Goal: Navigation & Orientation: Find specific page/section

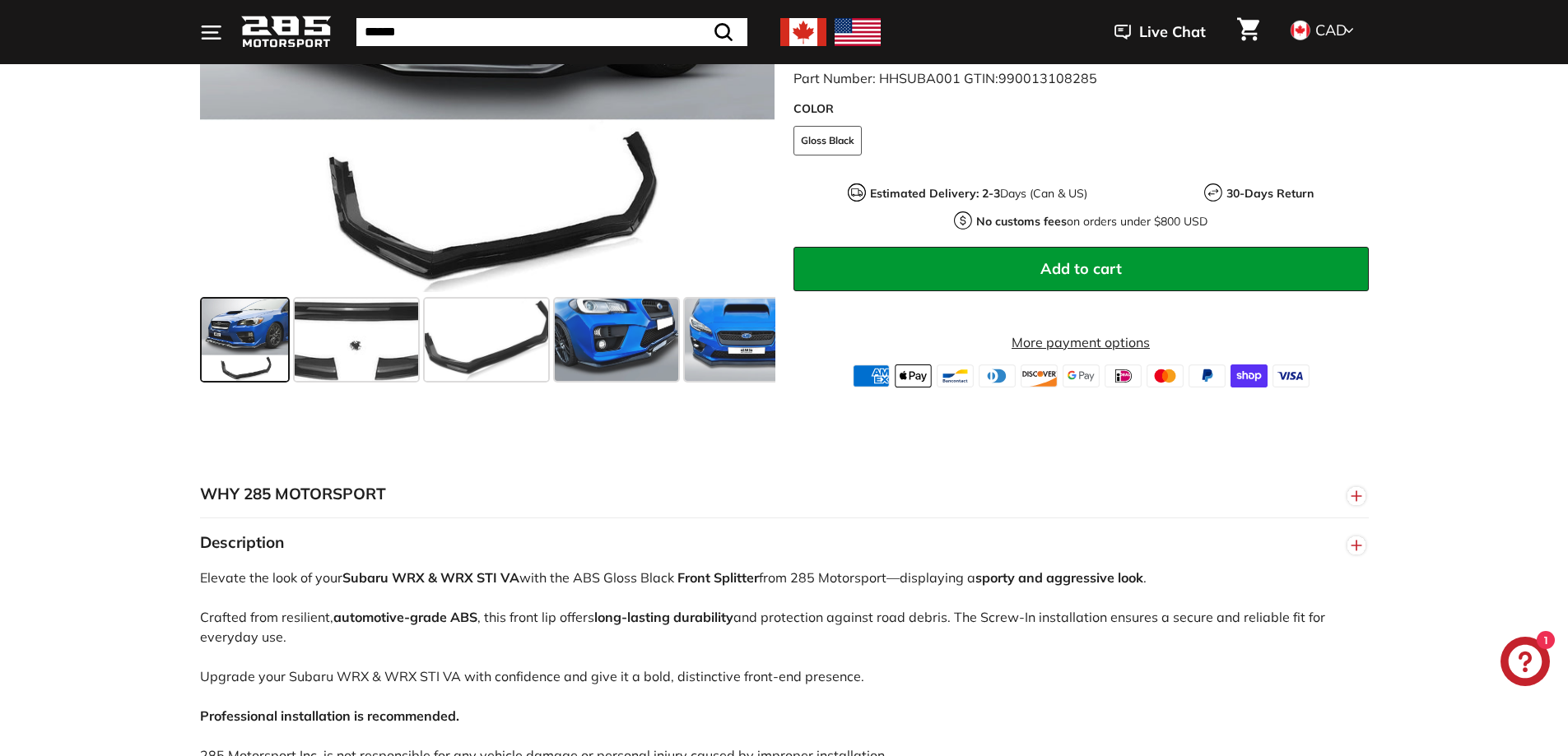
scroll to position [217, 0]
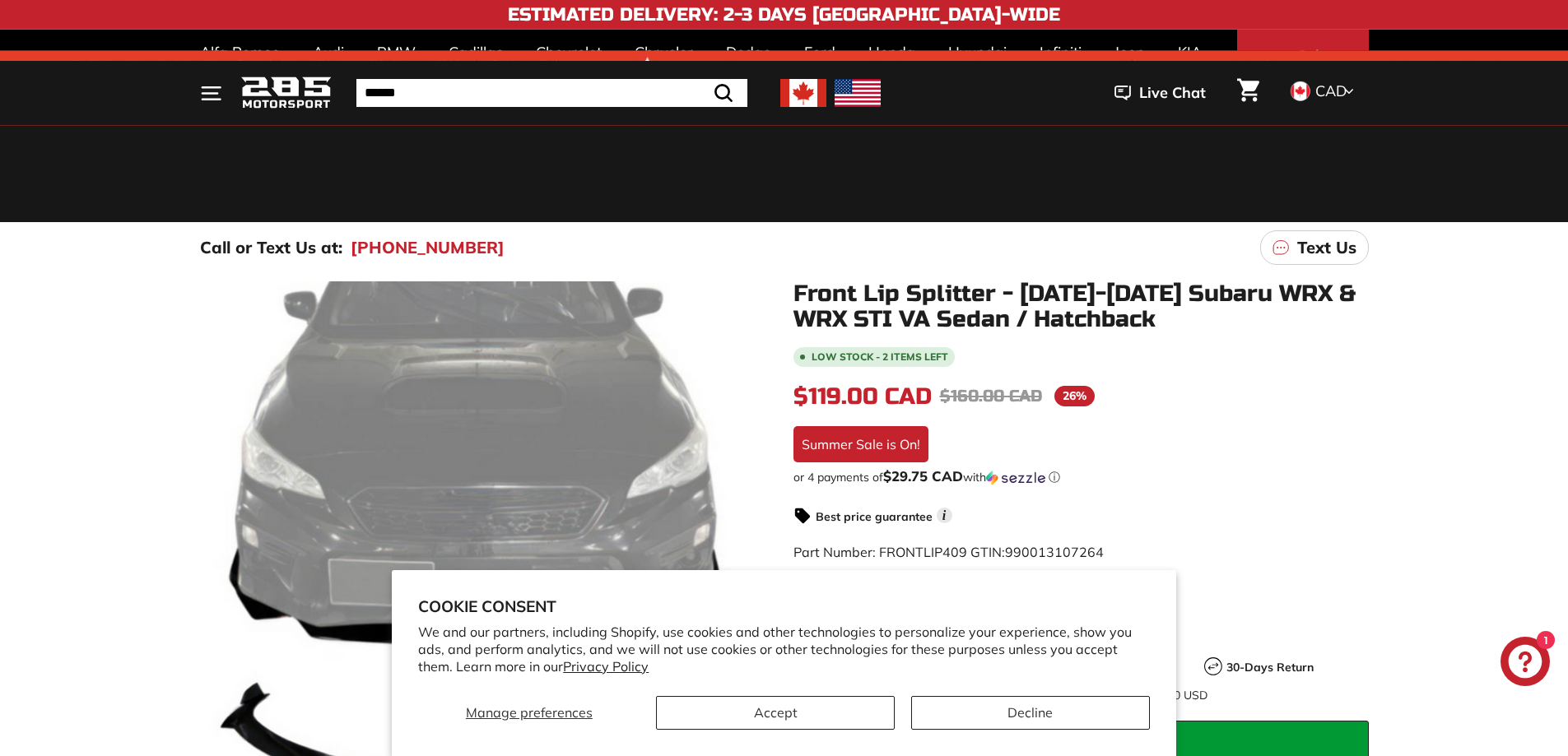
scroll to position [388, 0]
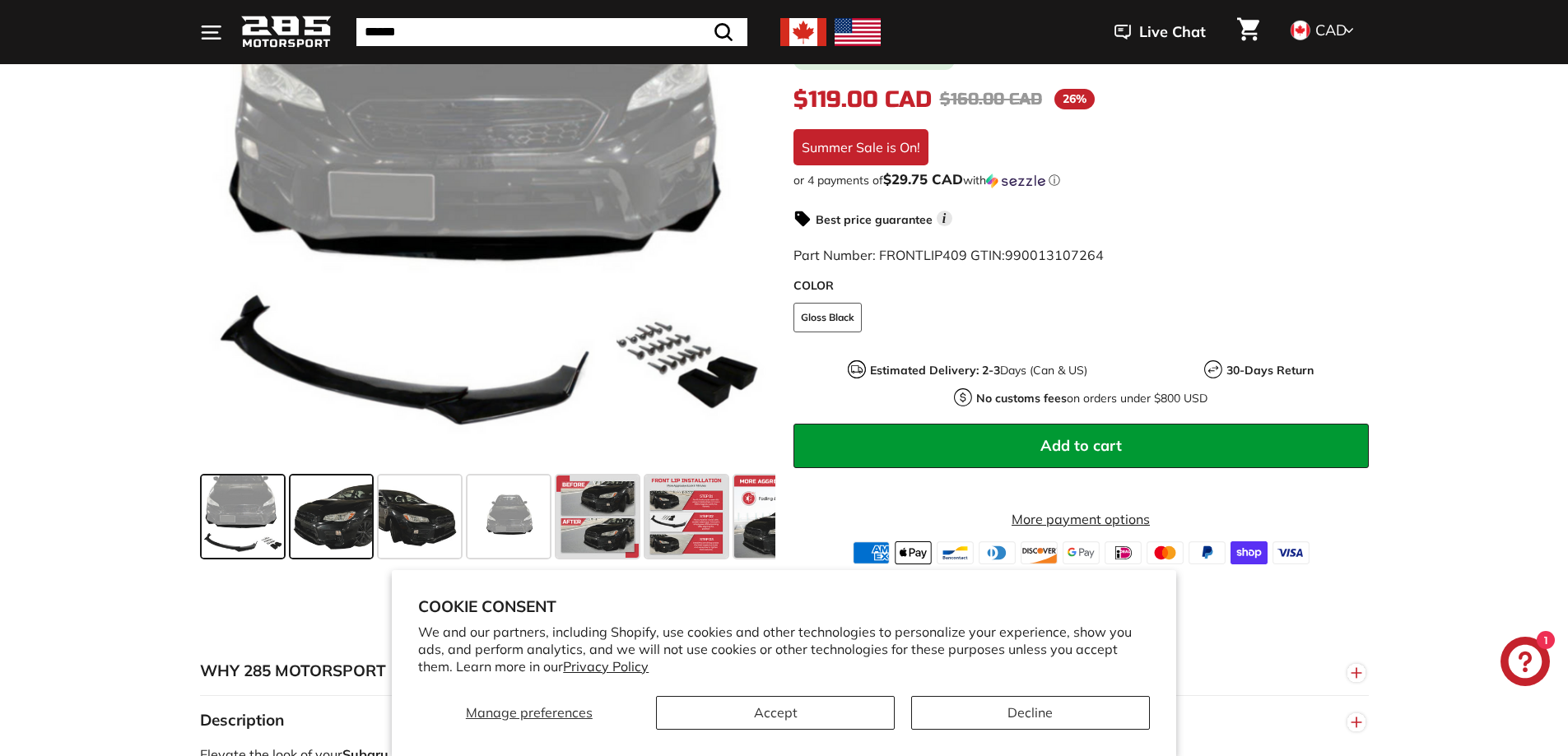
click at [329, 506] on span at bounding box center [331, 516] width 82 height 82
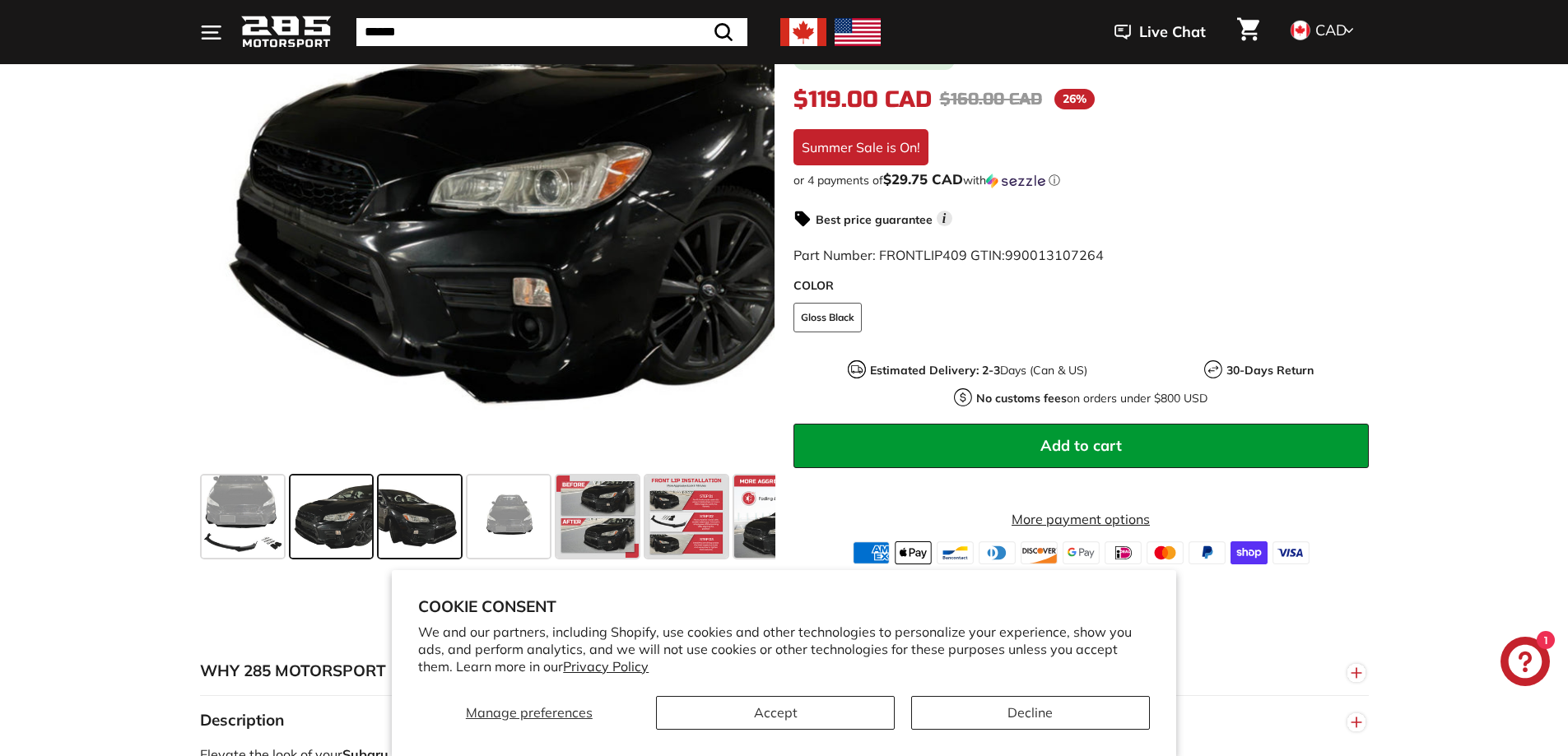
click at [381, 514] on span at bounding box center [419, 516] width 82 height 82
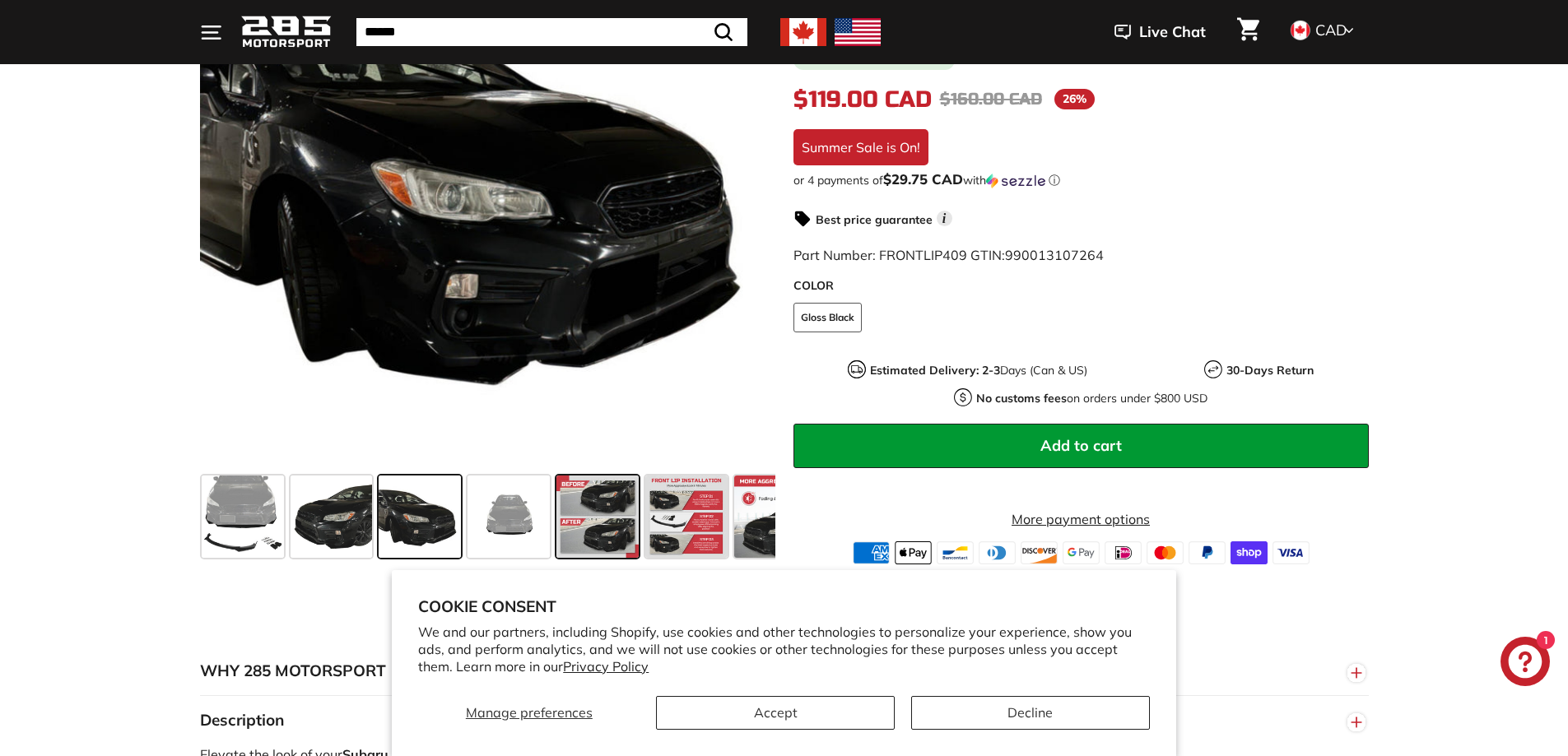
click at [610, 516] on span at bounding box center [597, 516] width 82 height 82
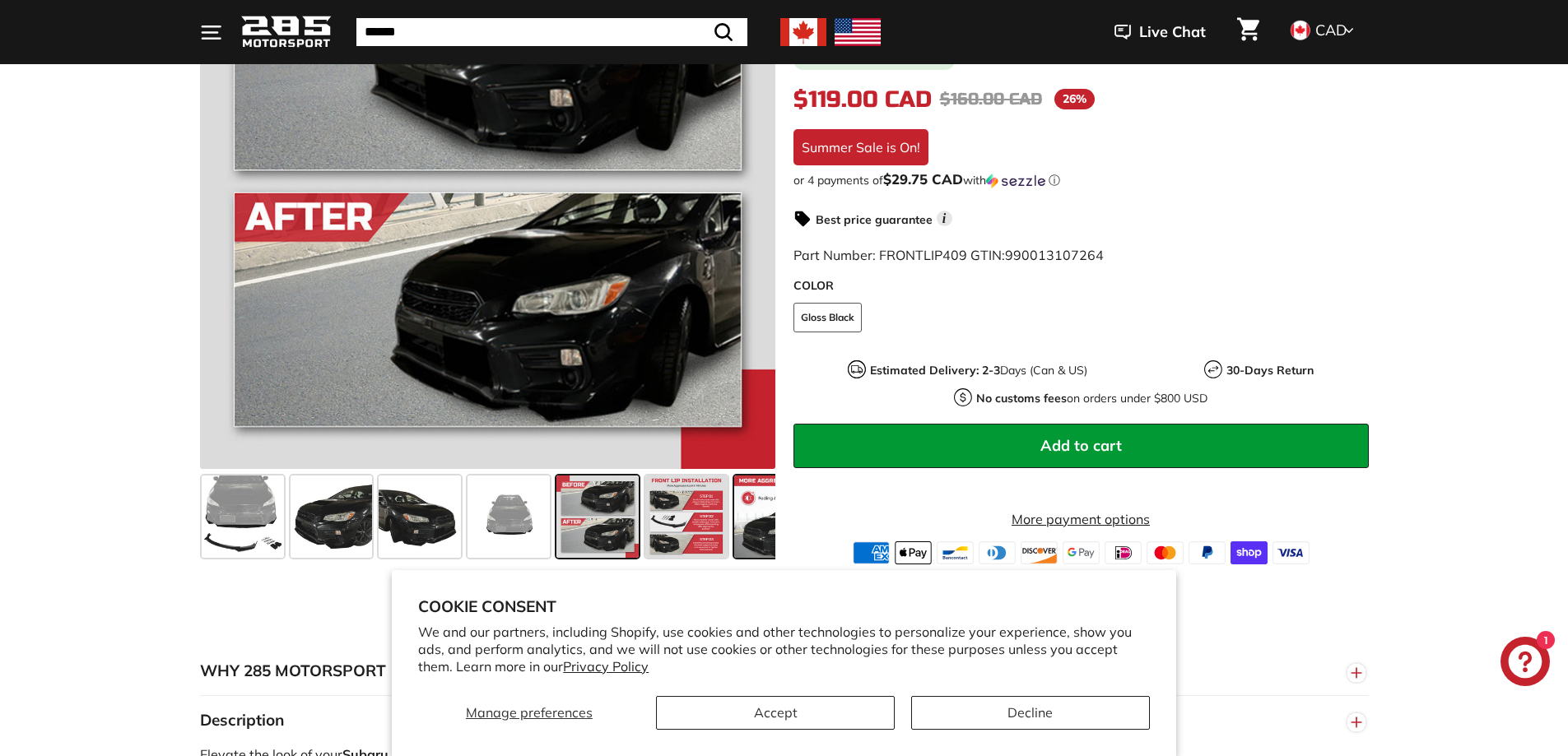
click at [763, 525] on span at bounding box center [775, 516] width 82 height 82
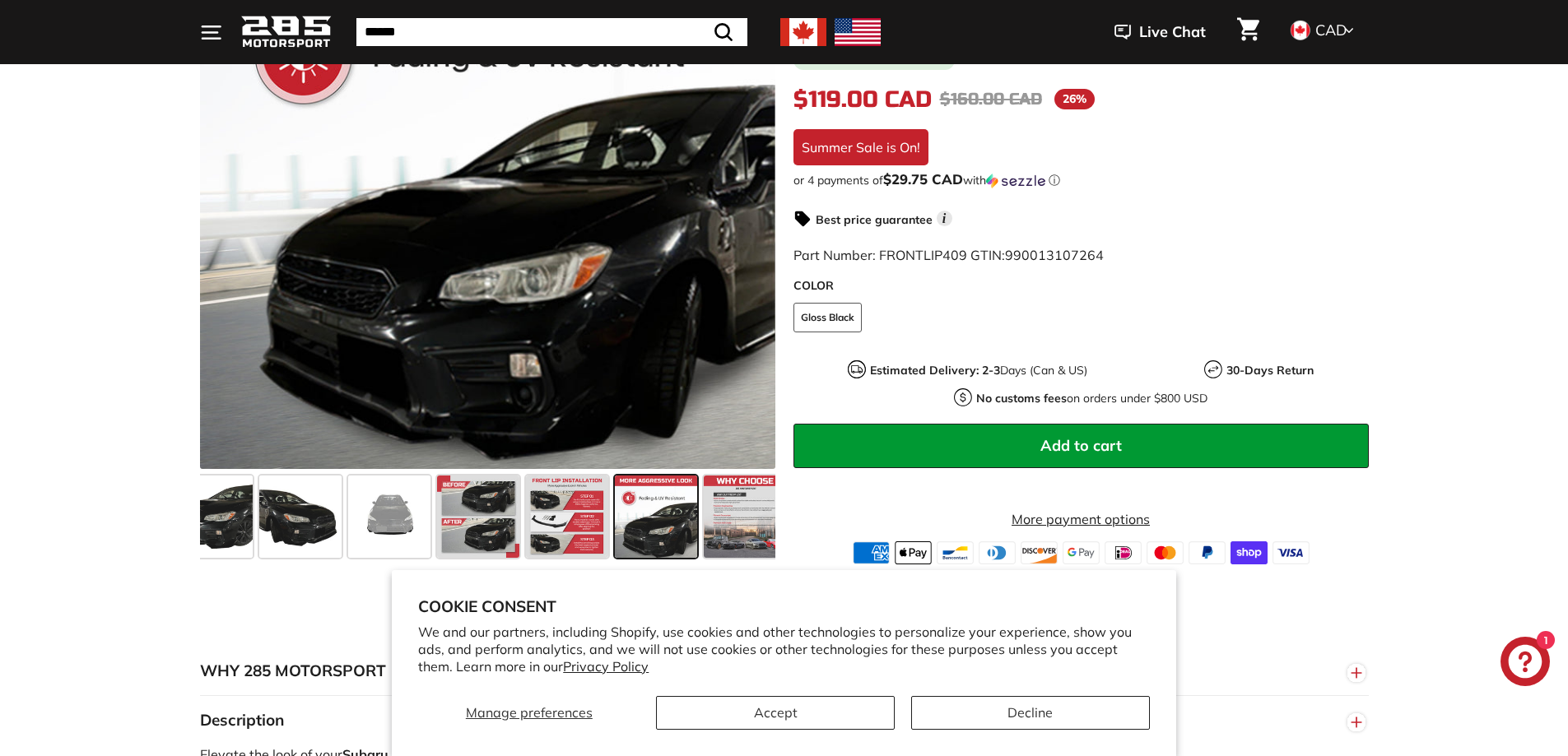
scroll to position [0, 133]
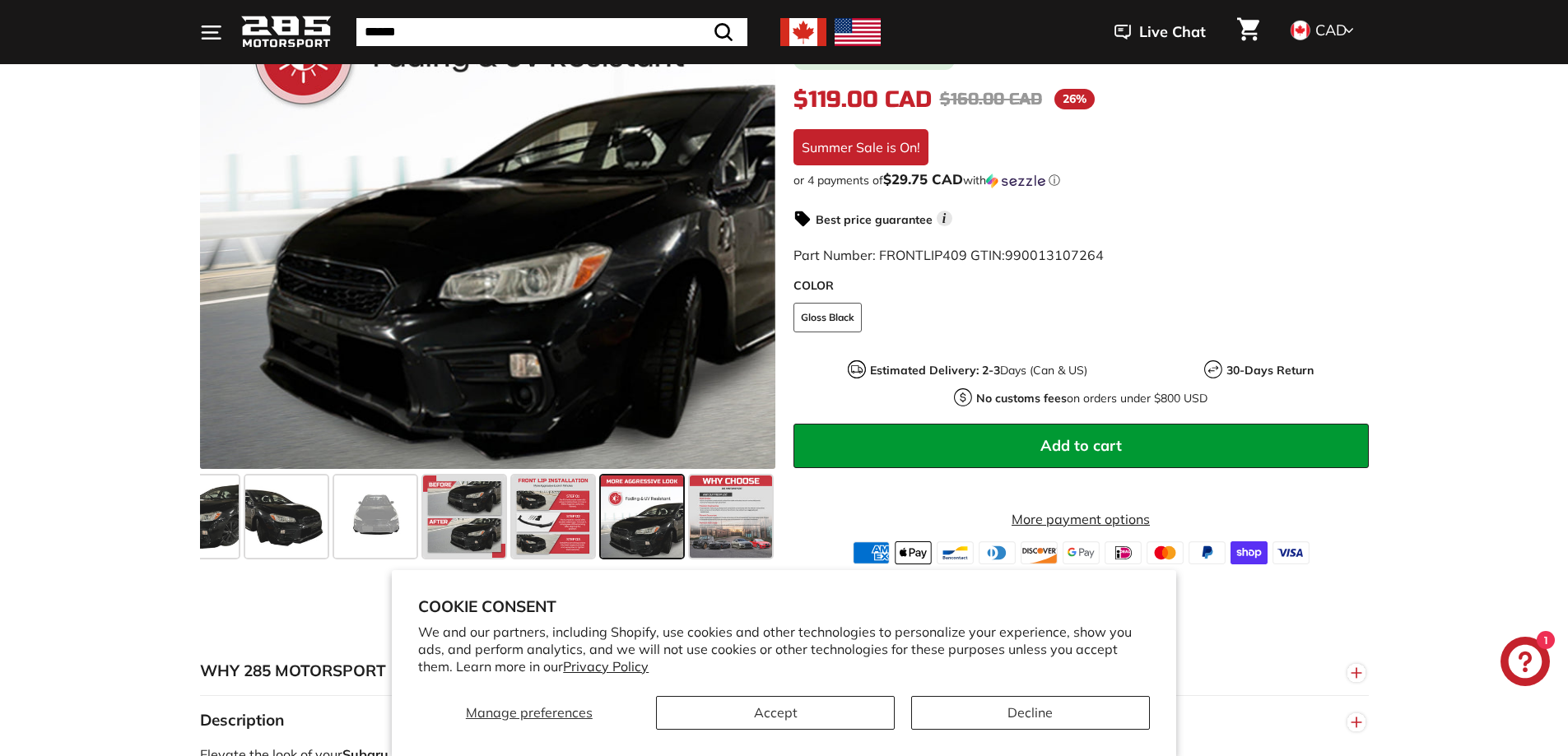
click at [429, 41] on input "Search" at bounding box center [552, 32] width 391 height 28
click at [221, 34] on icon ". . ." at bounding box center [211, 32] width 22 height 22
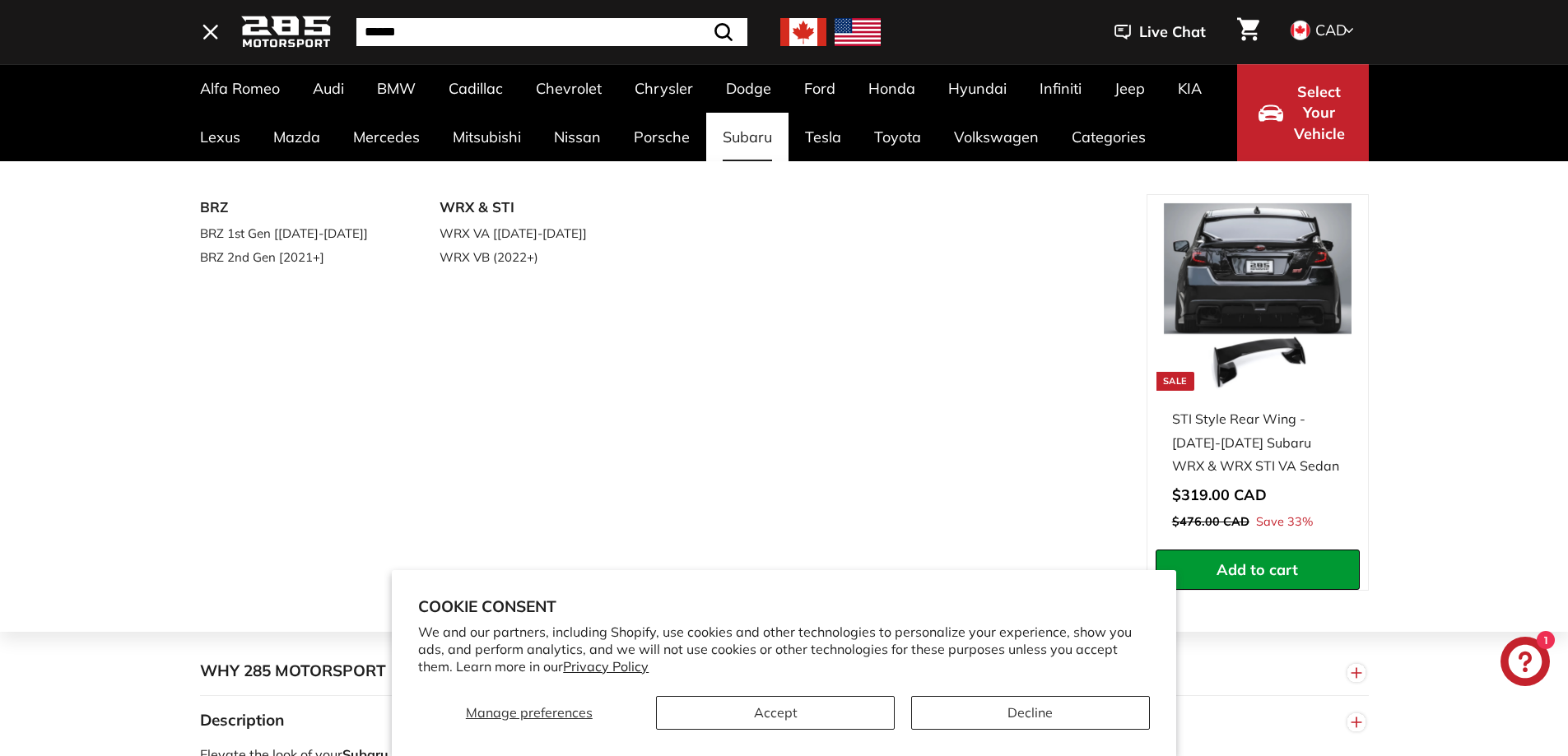
click at [706, 138] on link "Subaru" at bounding box center [747, 137] width 82 height 48
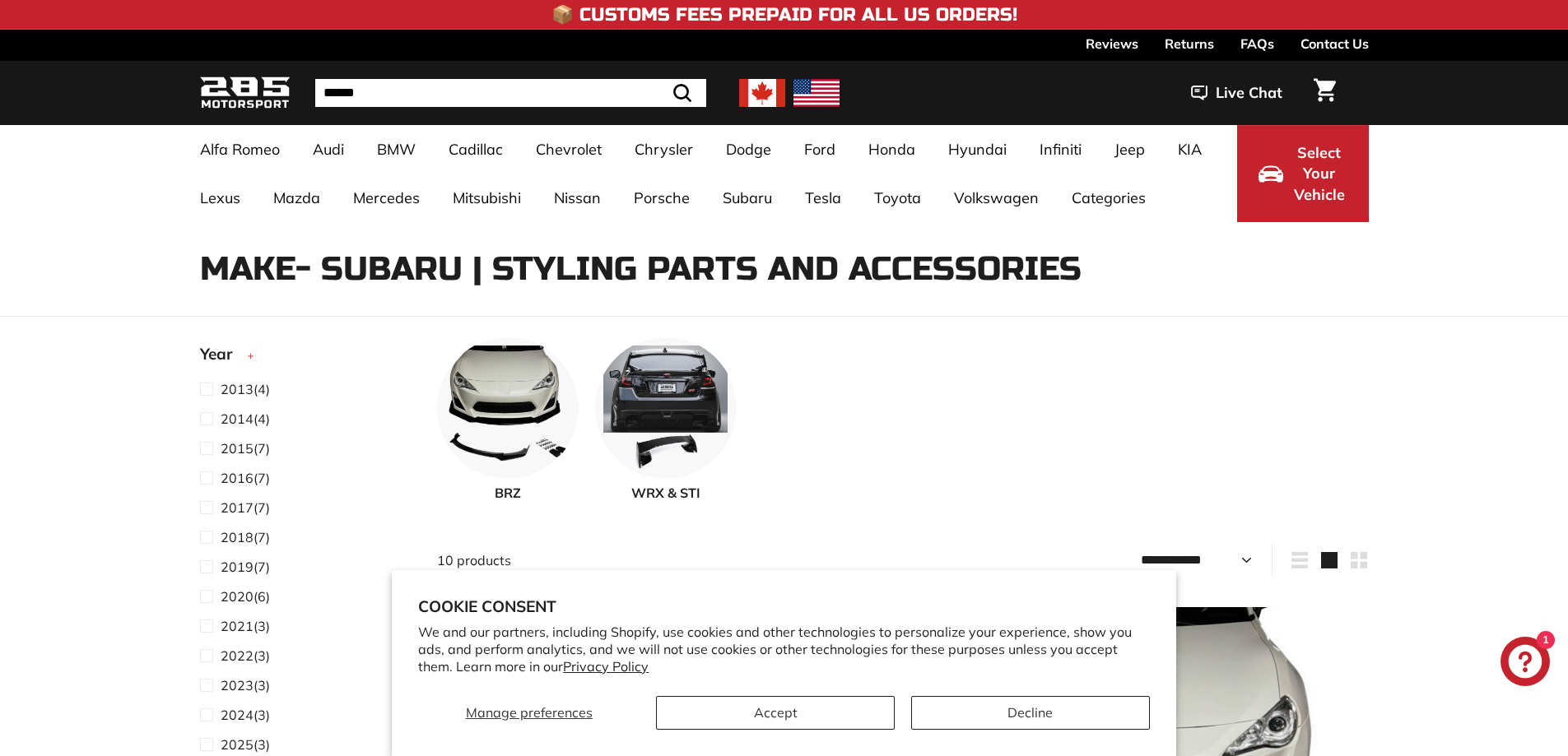
select select "**********"
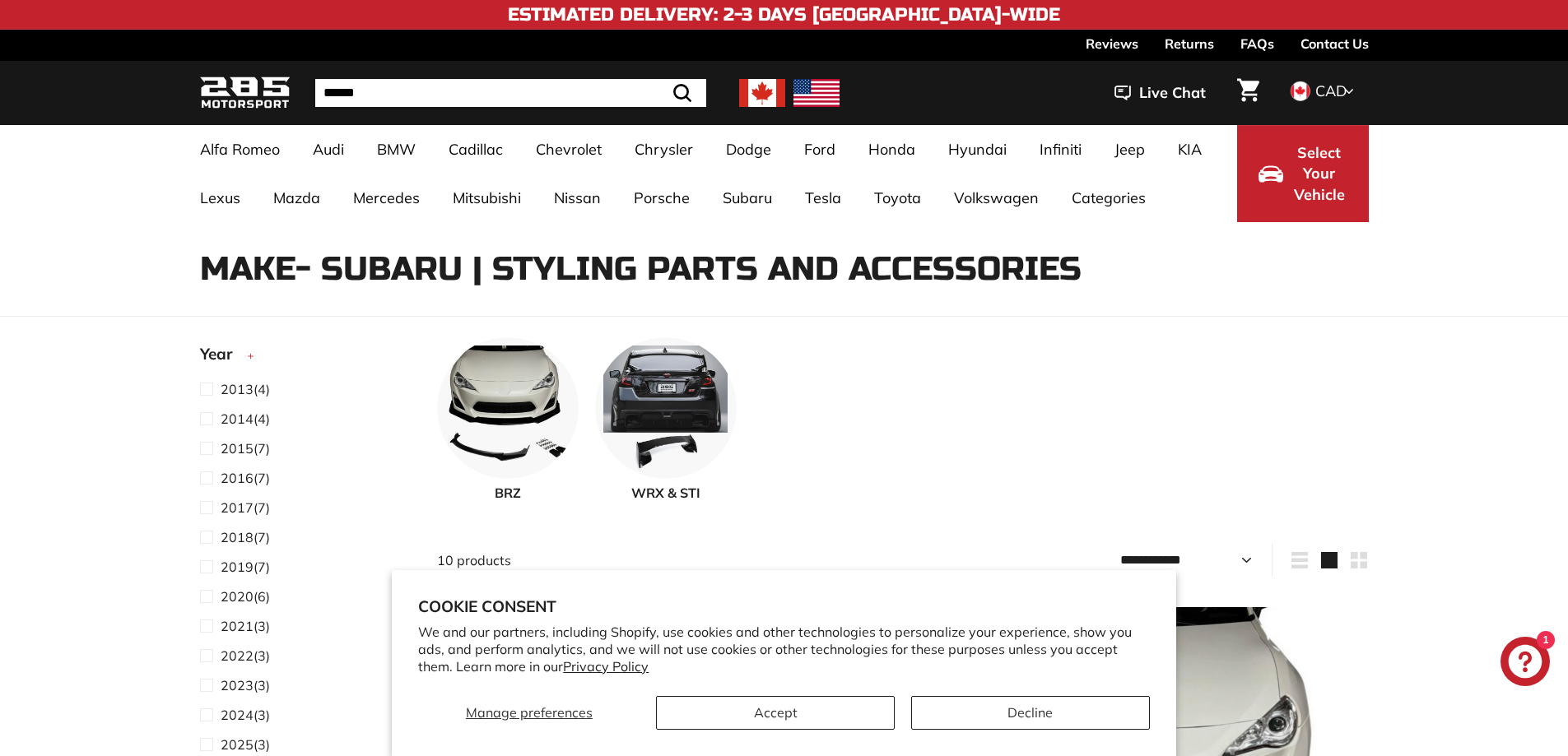
click at [666, 492] on span "WRX & STI" at bounding box center [666, 492] width 142 height 19
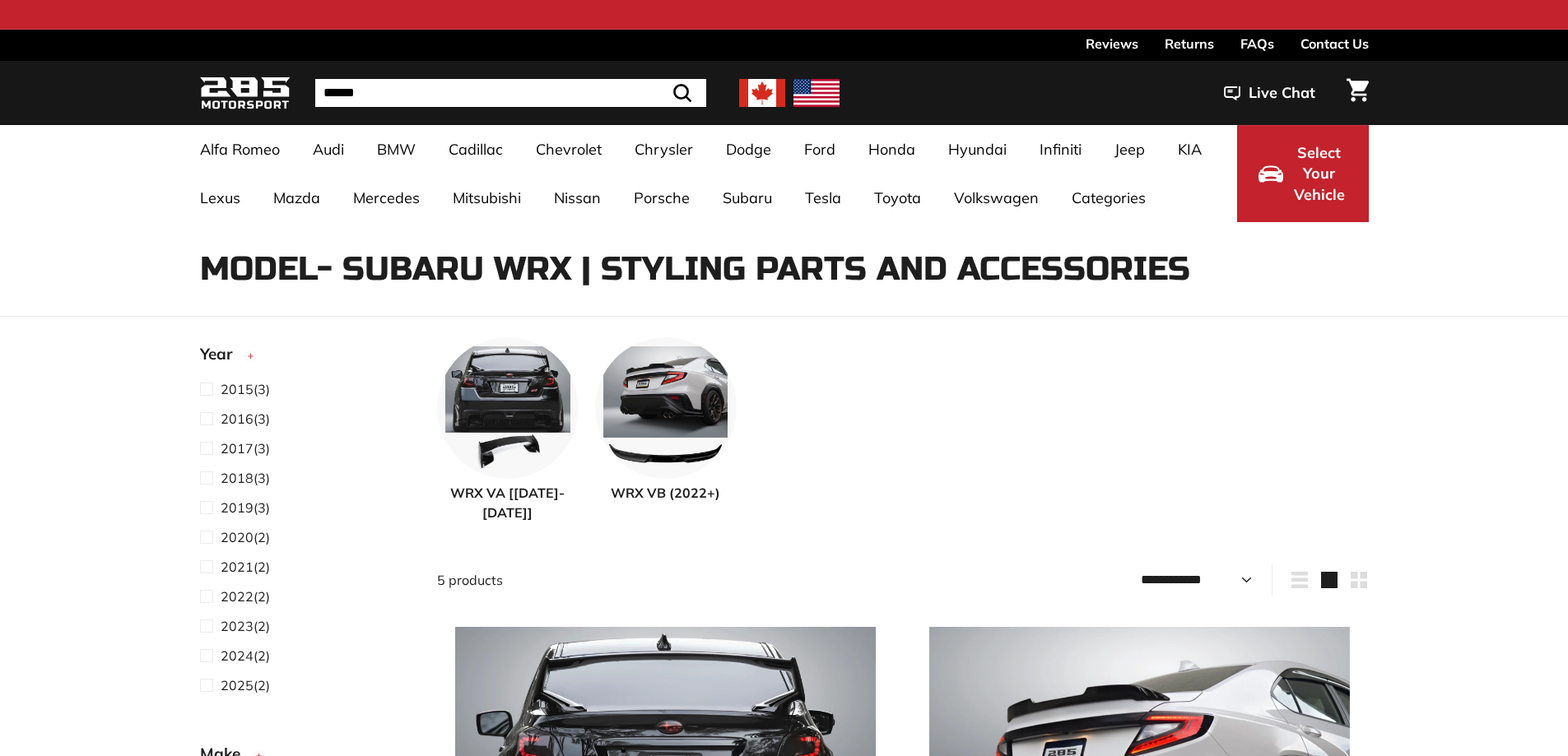
select select "**********"
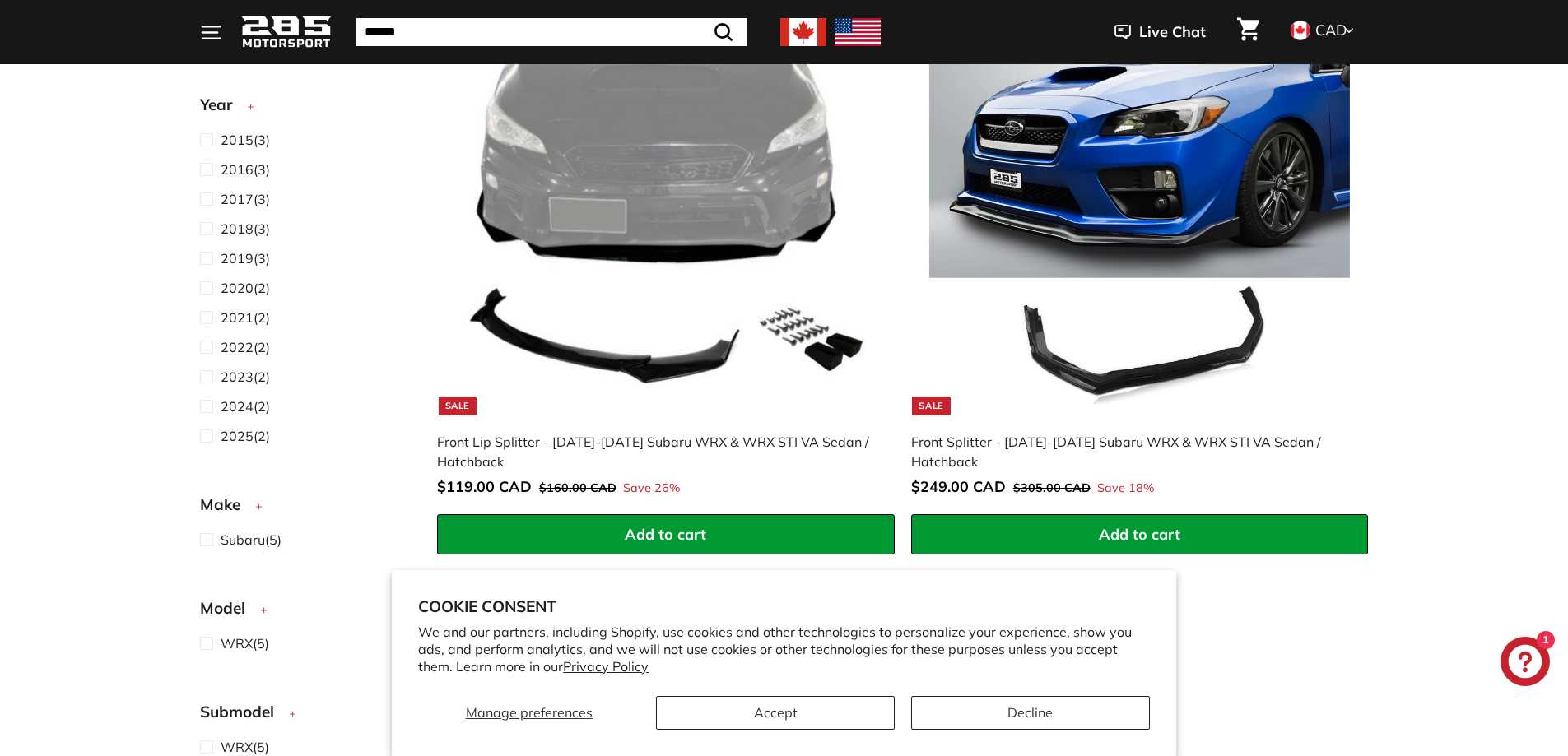
scroll to position [1293, 0]
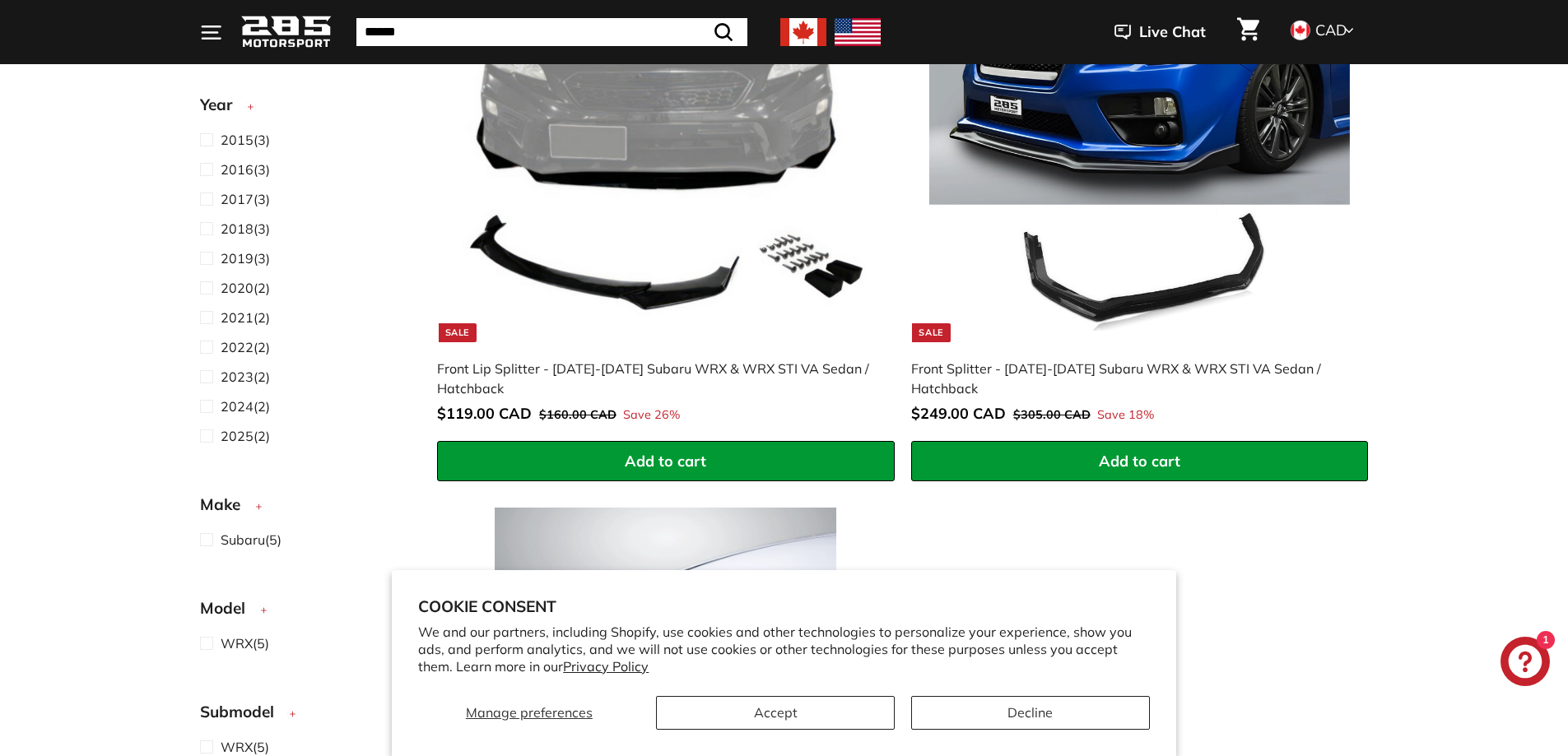
drag, startPoint x: 1574, startPoint y: 72, endPoint x: 1576, endPoint y: 353, distance: 281.0
click at [1567, 353] on html "Cookie consent We and our partners, including Shopify, use cookies and other te…" at bounding box center [784, 426] width 1568 height 3438
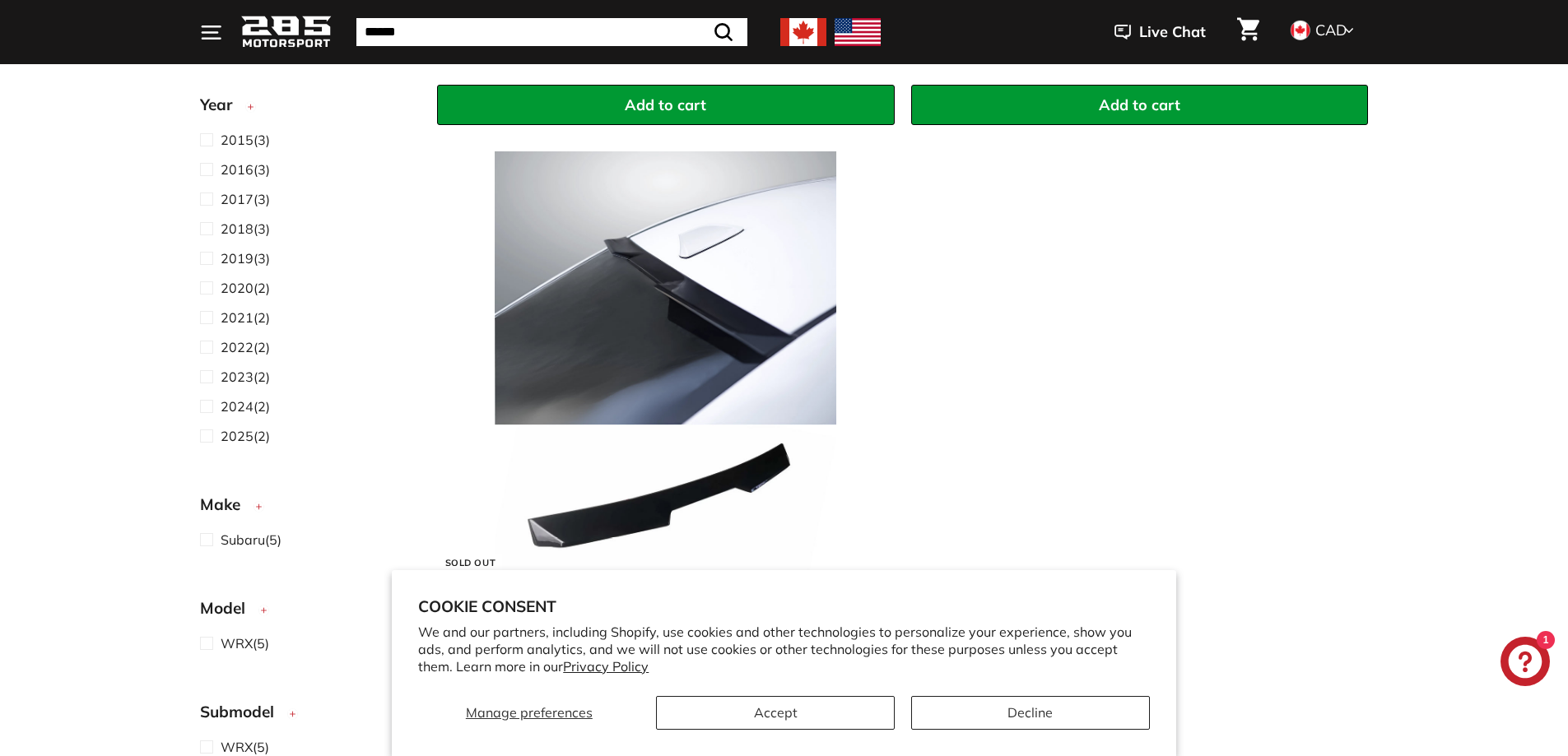
scroll to position [1844, 0]
